Goal: Task Accomplishment & Management: Use online tool/utility

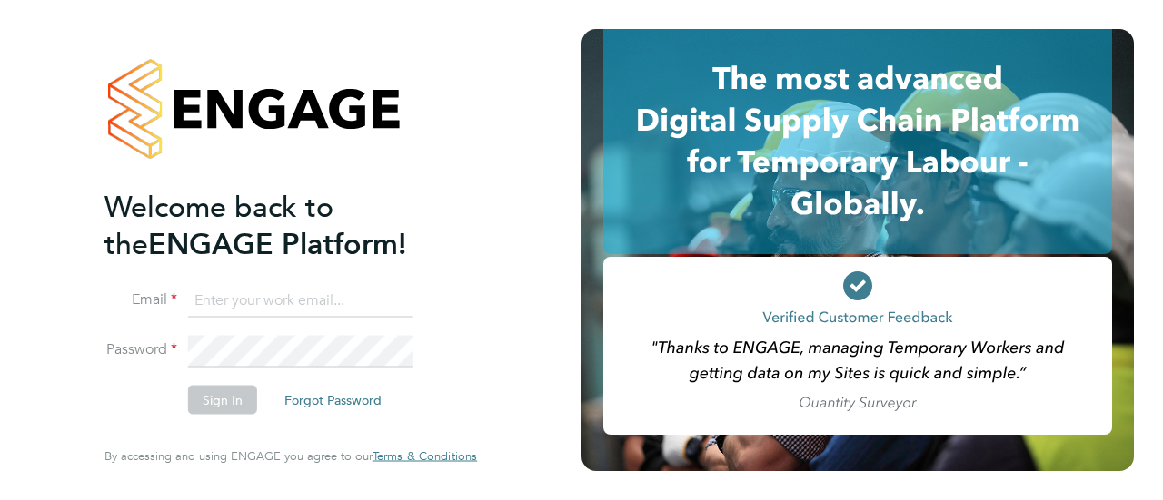
click at [289, 301] on input at bounding box center [300, 300] width 224 height 33
type input "seddon@psrsolutions.co.uk"
click at [221, 395] on button "Sign In" at bounding box center [222, 400] width 69 height 29
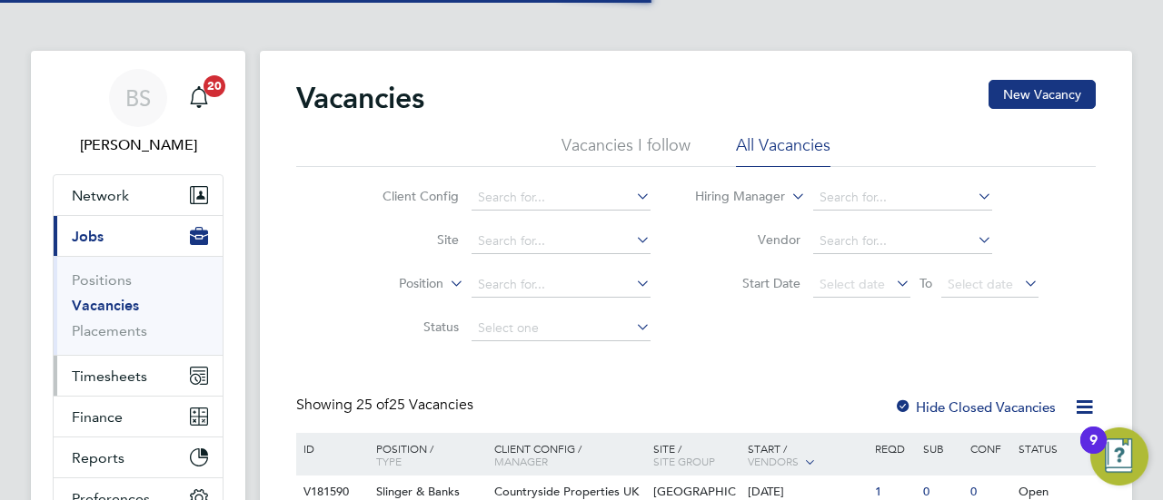
click at [102, 373] on span "Timesheets" at bounding box center [109, 376] width 75 height 17
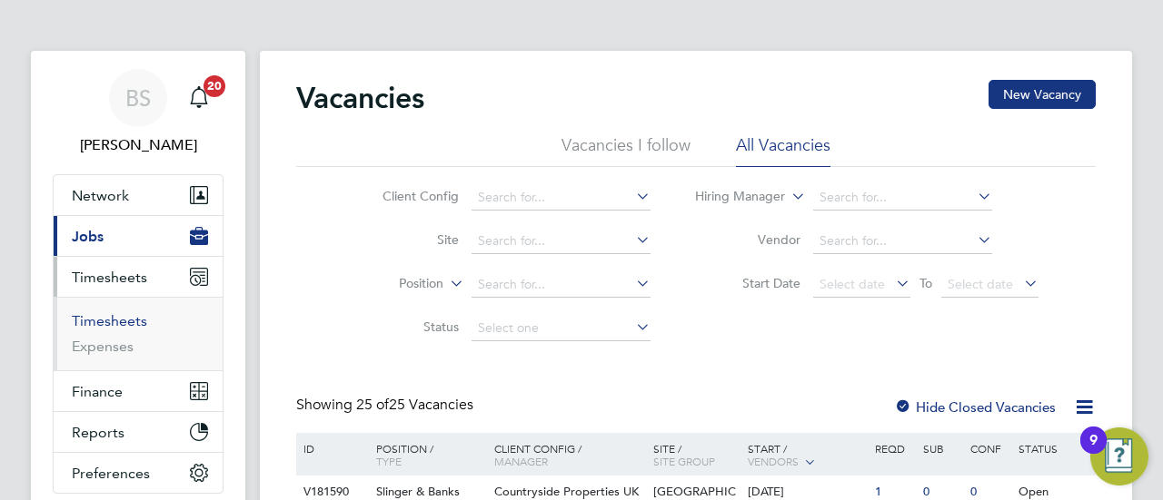
click at [127, 326] on link "Timesheets" at bounding box center [109, 320] width 75 height 17
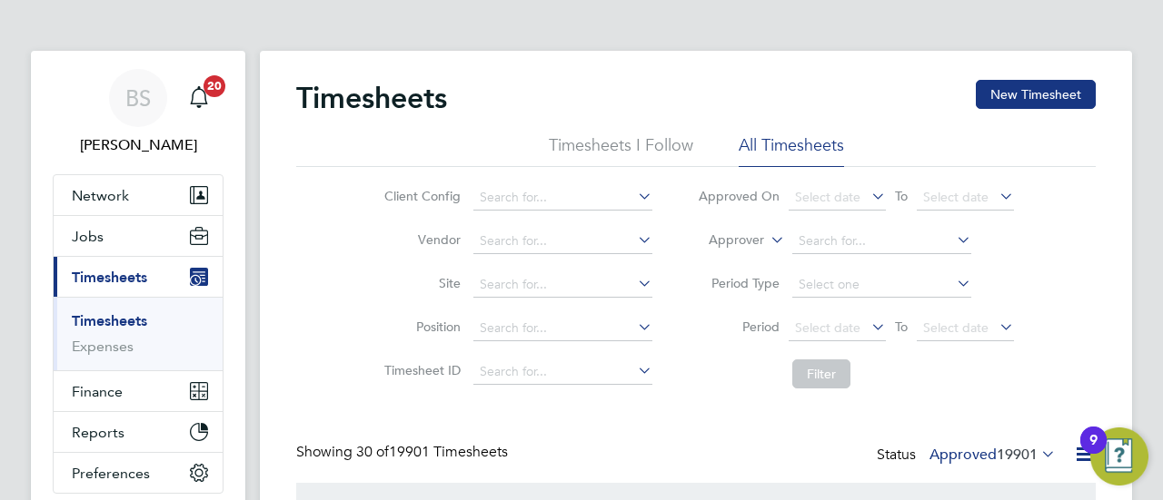
click at [757, 243] on label "Approver" at bounding box center [723, 241] width 82 height 18
click at [905, 243] on input at bounding box center [881, 241] width 179 height 25
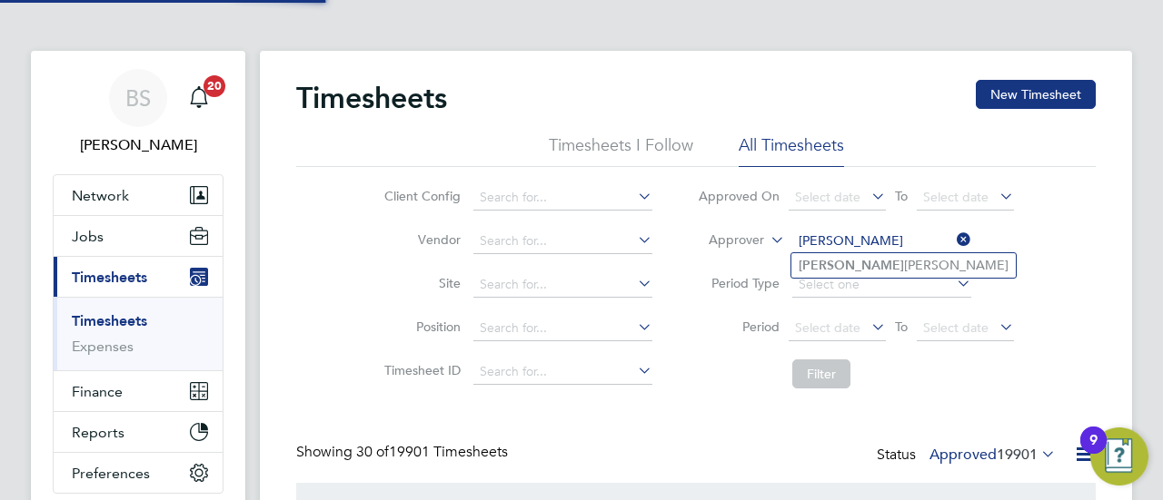
click at [869, 266] on li "[PERSON_NAME]" at bounding box center [903, 265] width 224 height 25
type input "[PERSON_NAME]"
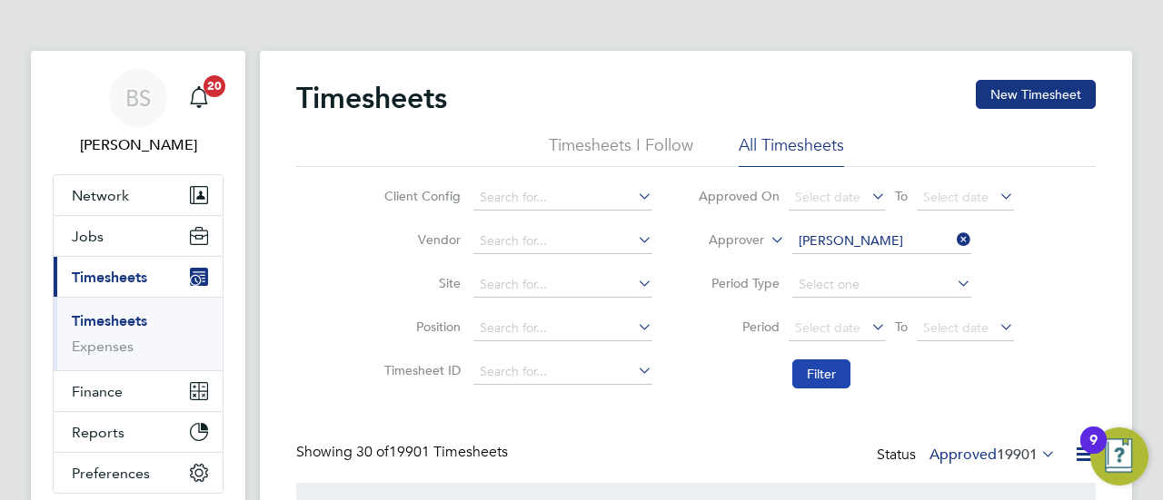
click at [828, 370] on button "Filter" at bounding box center [821, 374] width 58 height 29
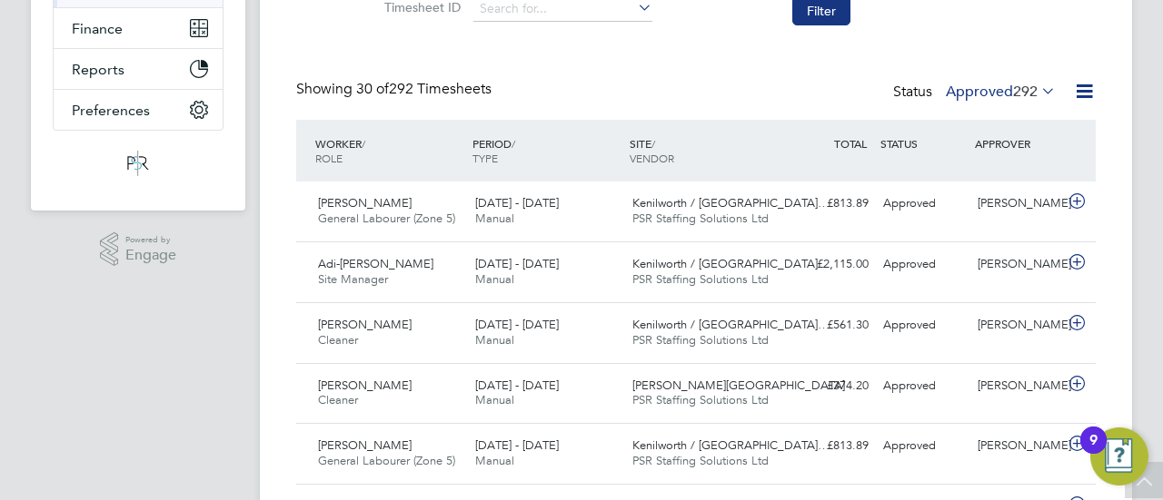
click at [990, 91] on label "Approved 292" at bounding box center [1001, 92] width 110 height 18
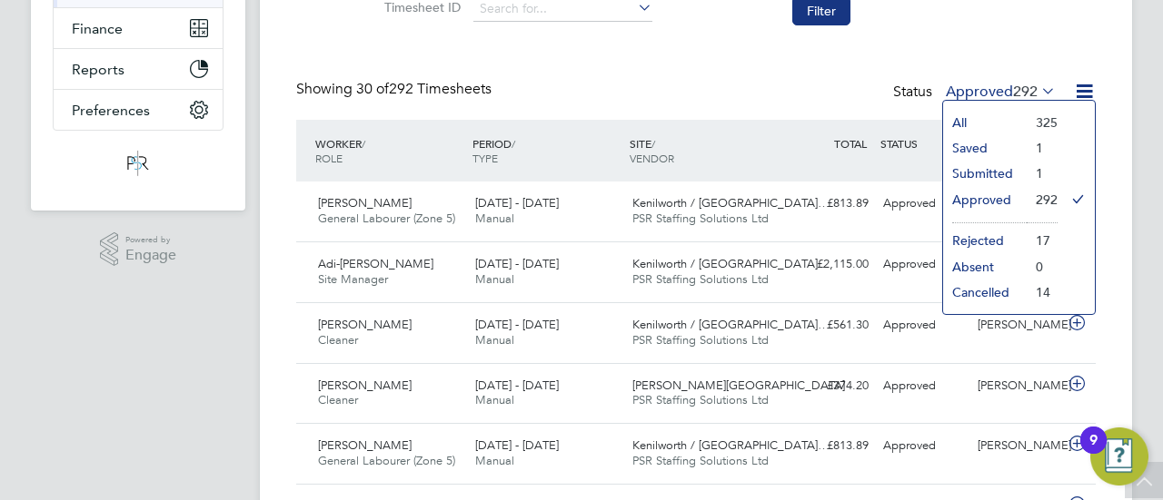
click at [985, 175] on li "Submitted" at bounding box center [985, 173] width 84 height 25
